Goal: Information Seeking & Learning: Understand process/instructions

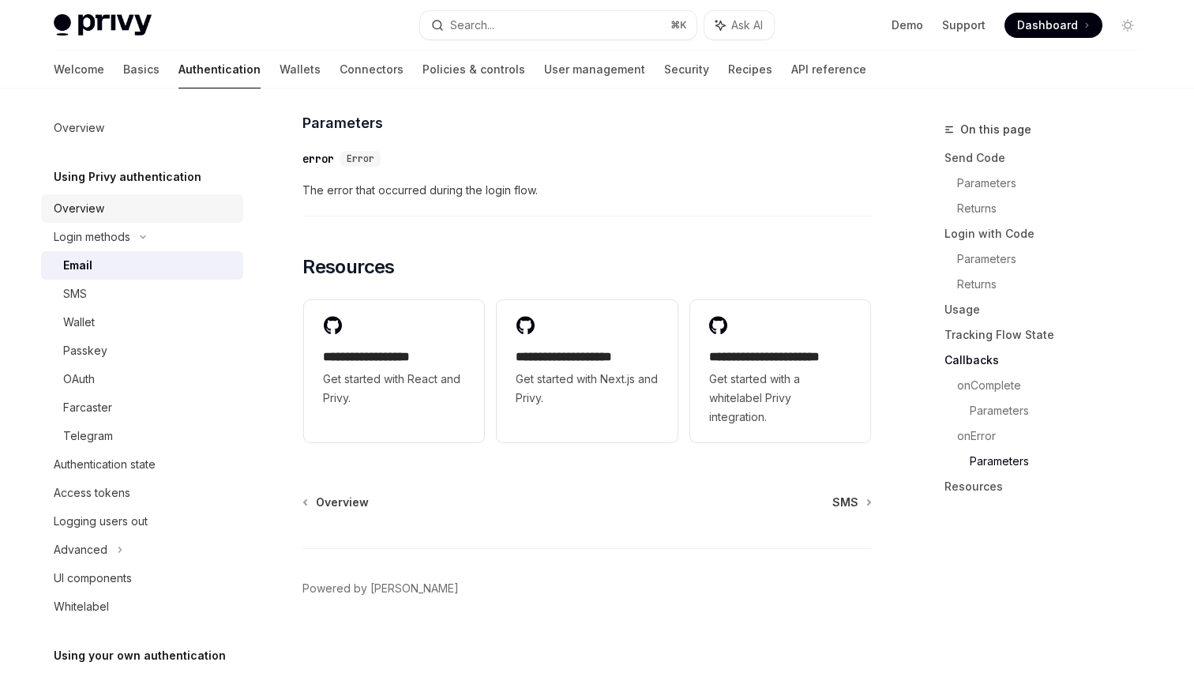
click at [95, 200] on div "Overview" at bounding box center [79, 208] width 51 height 19
type textarea "*"
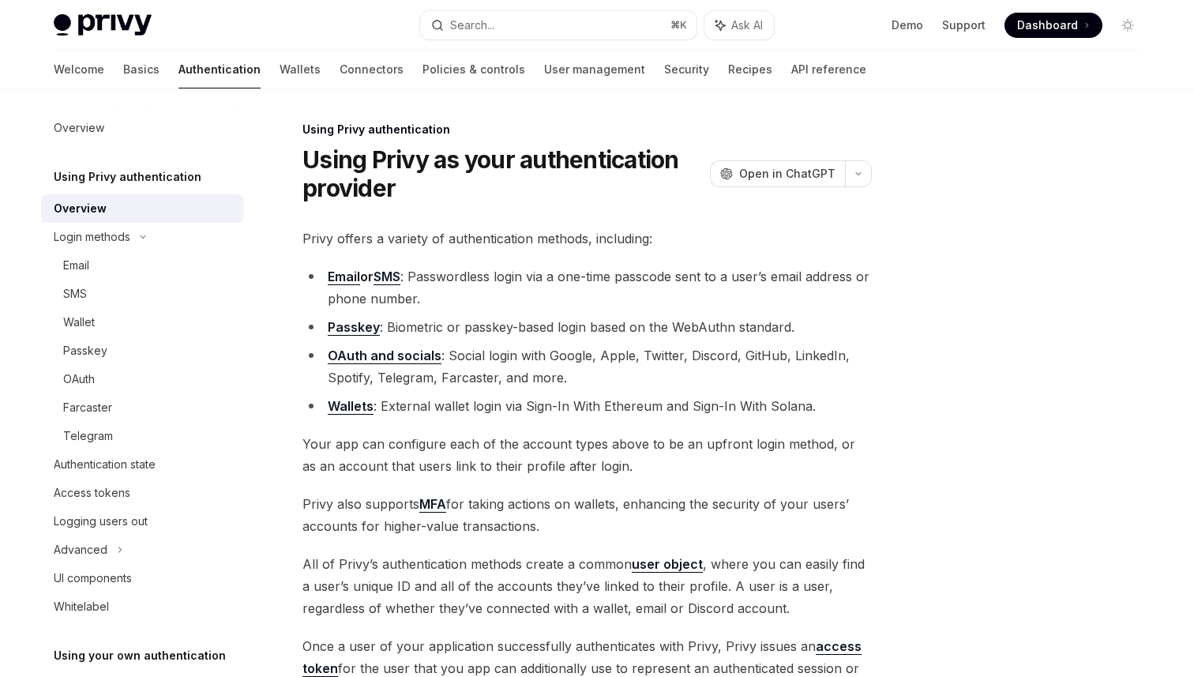
click at [581, 360] on li "OAuth and socials : Social login with Google, Apple, Twitter, Discord, GitHub, …" at bounding box center [586, 366] width 569 height 44
click at [635, 352] on li "OAuth and socials : Social login with Google, Apple, Twitter, Discord, GitHub, …" at bounding box center [586, 366] width 569 height 44
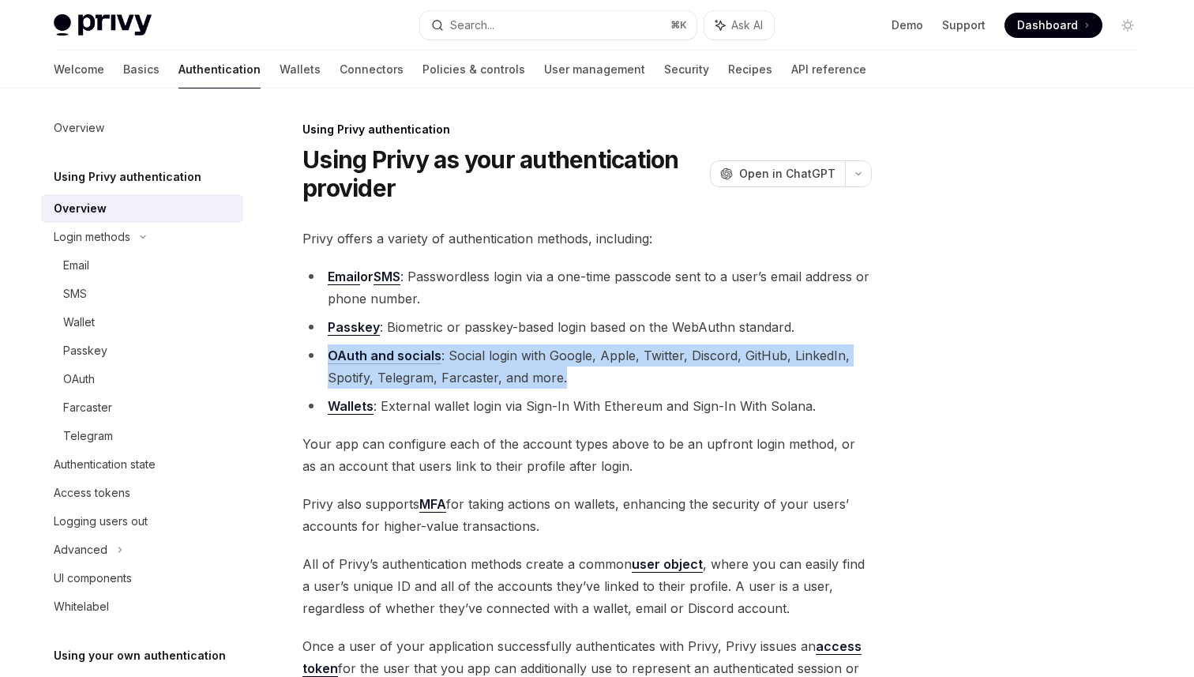
click at [569, 352] on li "OAuth and socials : Social login with Google, Apple, Twitter, Discord, GitHub, …" at bounding box center [586, 366] width 569 height 44
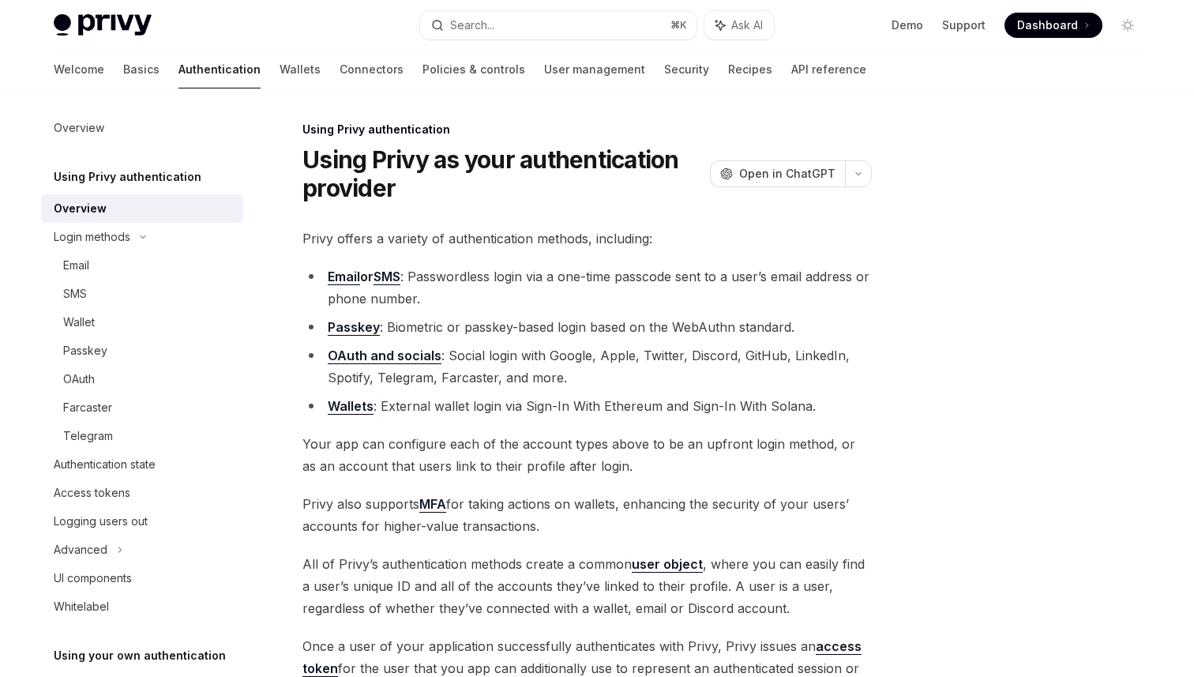
click at [569, 352] on li "OAuth and socials : Social login with Google, Apple, Twitter, Discord, GitHub, …" at bounding box center [586, 366] width 569 height 44
